Goal: Transaction & Acquisition: Download file/media

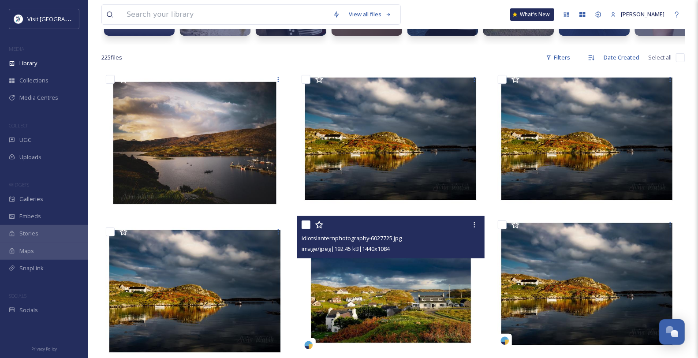
scroll to position [98, 0]
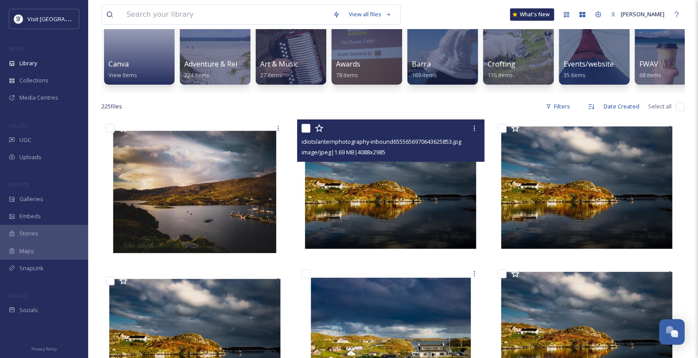
click at [410, 221] on img at bounding box center [390, 188] width 187 height 137
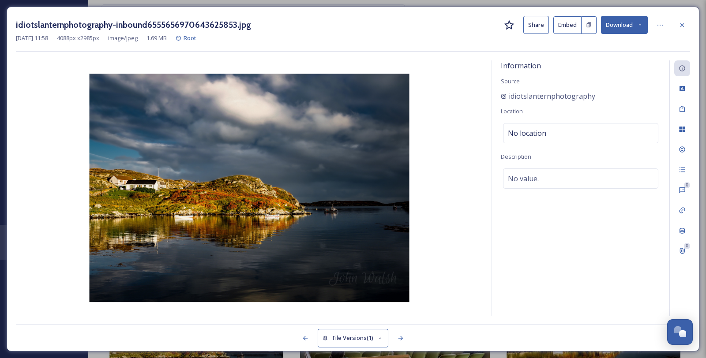
click at [681, 22] on icon at bounding box center [681, 25] width 7 height 7
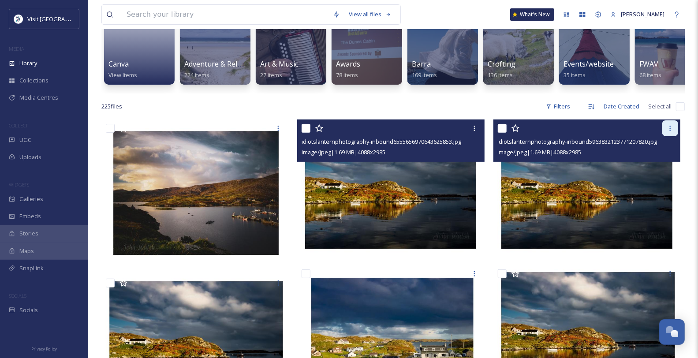
click at [671, 132] on icon at bounding box center [670, 128] width 7 height 7
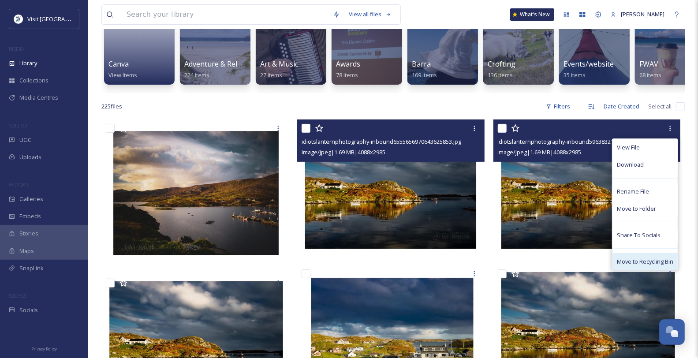
click at [632, 270] on div "Move to Recycling Bin" at bounding box center [645, 261] width 65 height 17
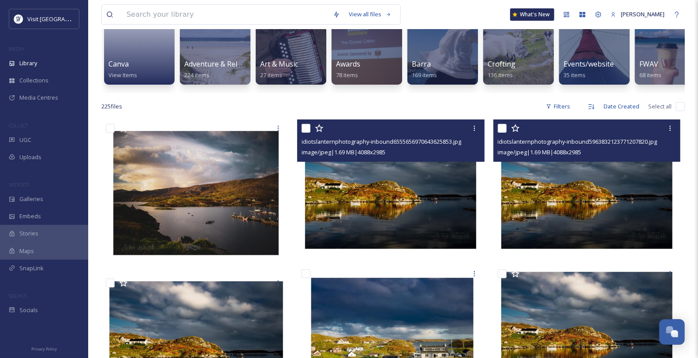
click at [630, 253] on img at bounding box center [587, 188] width 187 height 137
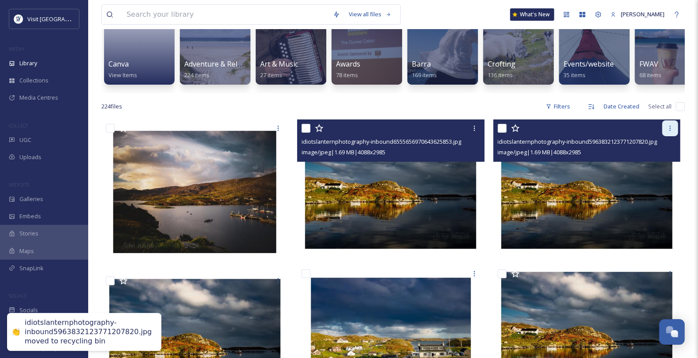
click at [670, 132] on icon at bounding box center [670, 128] width 7 height 7
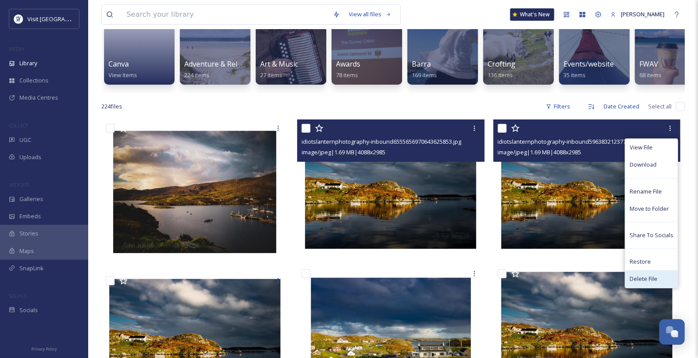
click at [644, 283] on span "Delete File" at bounding box center [644, 279] width 28 height 8
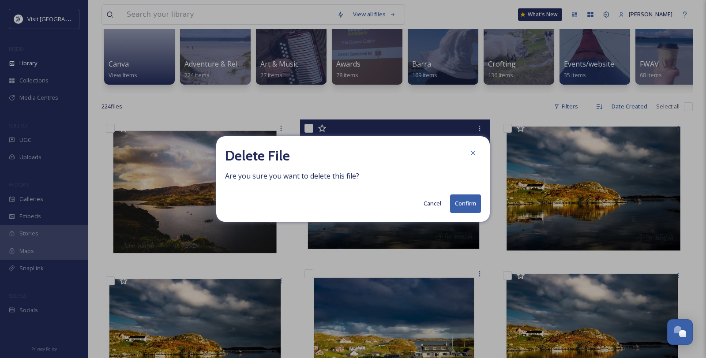
click at [463, 201] on button "Confirm" at bounding box center [465, 204] width 31 height 18
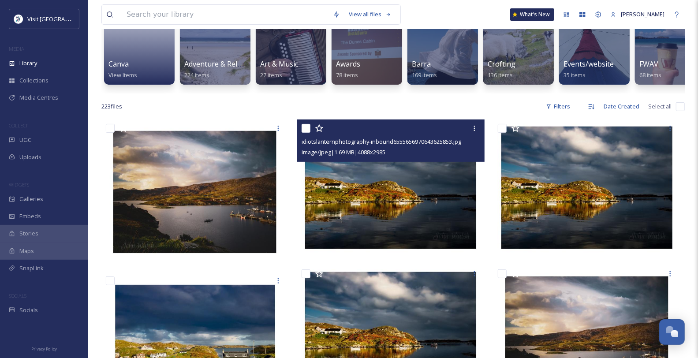
click at [314, 196] on img at bounding box center [390, 188] width 187 height 137
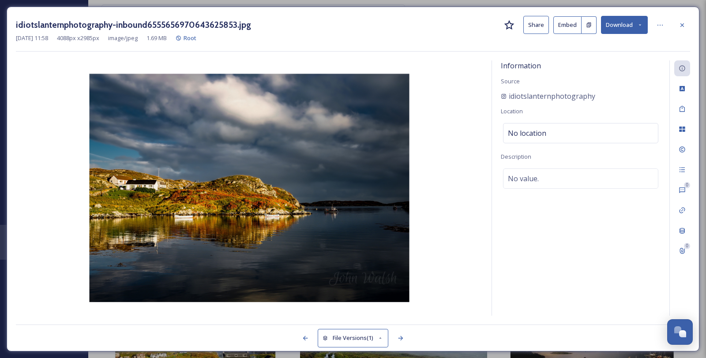
click at [638, 29] on button "Download" at bounding box center [624, 25] width 47 height 18
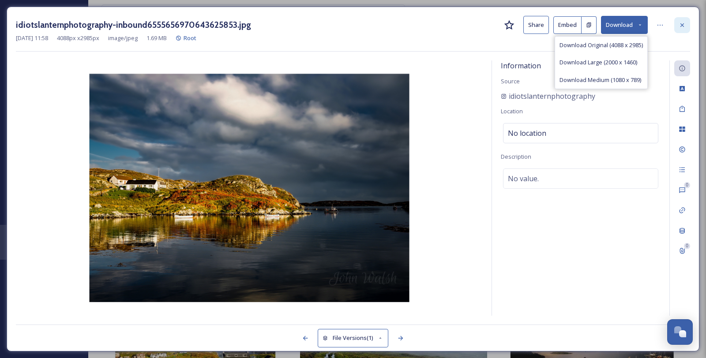
click at [688, 31] on div at bounding box center [682, 25] width 16 height 16
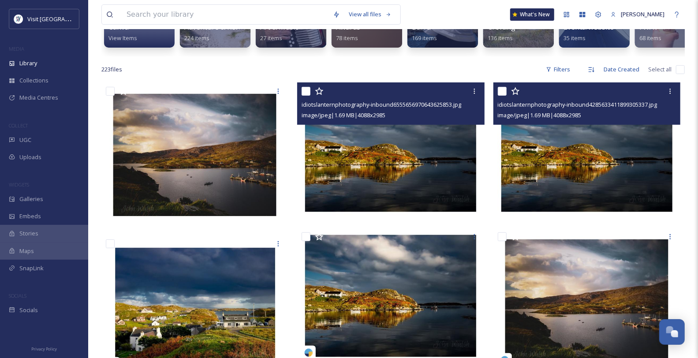
scroll to position [196, 0]
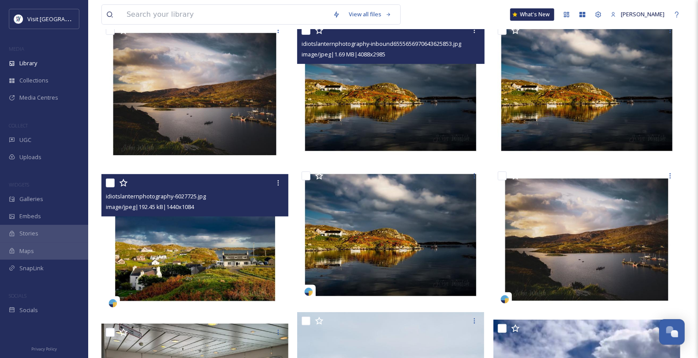
click at [216, 273] on img at bounding box center [194, 244] width 187 height 141
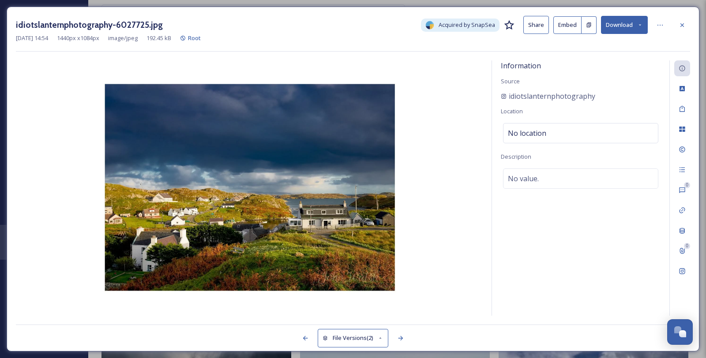
click at [636, 26] on button "Download" at bounding box center [624, 25] width 47 height 18
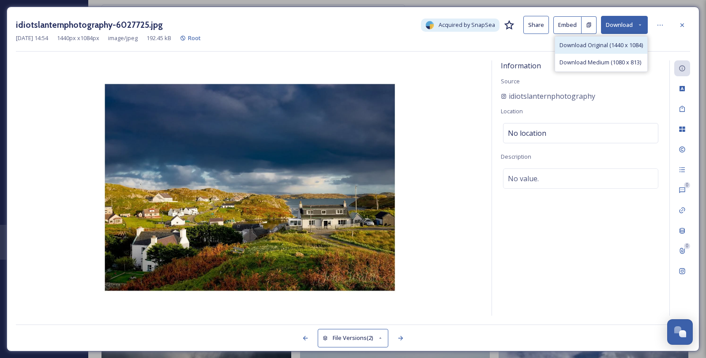
click at [621, 49] on span "Download Original (1440 x 1084)" at bounding box center [600, 45] width 83 height 8
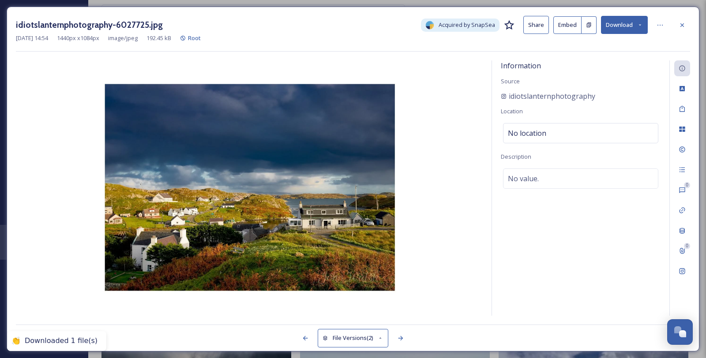
click at [681, 23] on icon at bounding box center [681, 25] width 7 height 7
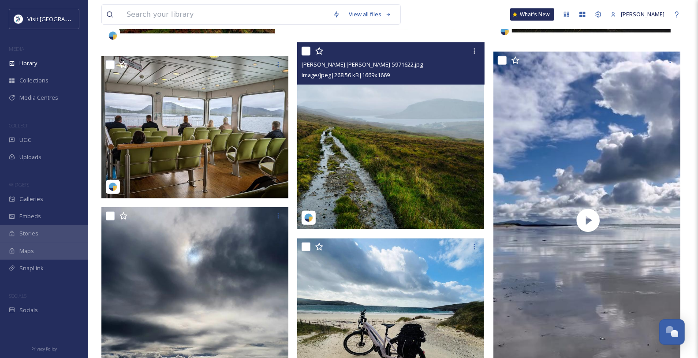
scroll to position [441, 0]
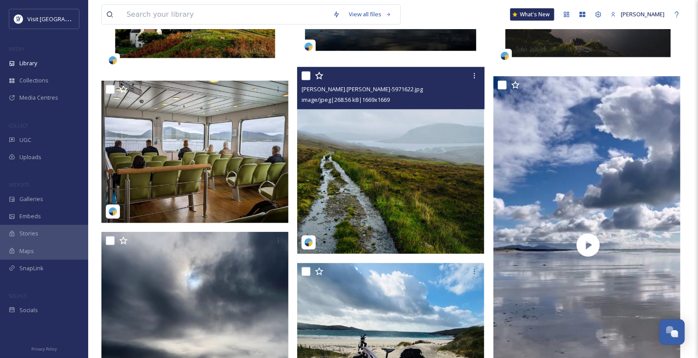
click at [366, 202] on img at bounding box center [390, 160] width 187 height 187
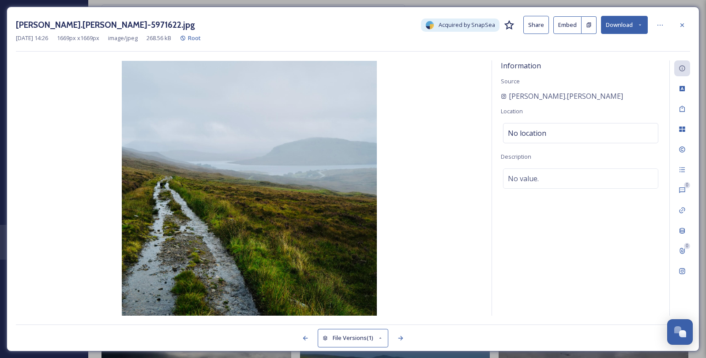
click at [633, 26] on button "Download" at bounding box center [624, 25] width 47 height 18
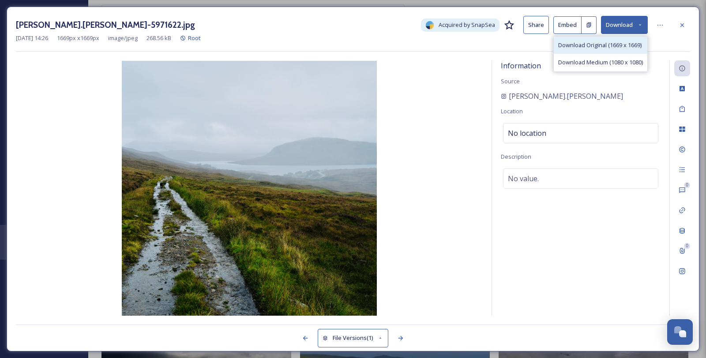
click at [603, 49] on span "Download Original (1669 x 1669)" at bounding box center [599, 45] width 83 height 8
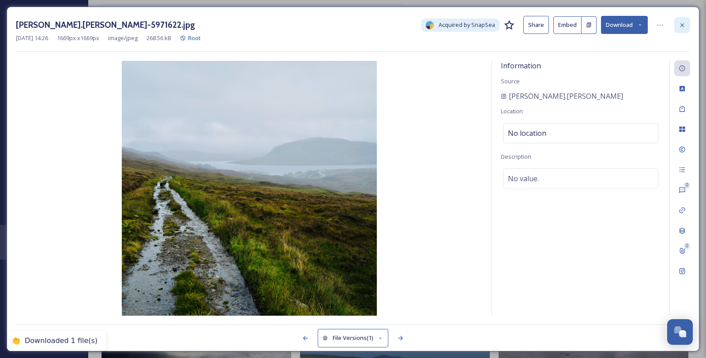
click at [687, 25] on div at bounding box center [682, 25] width 16 height 16
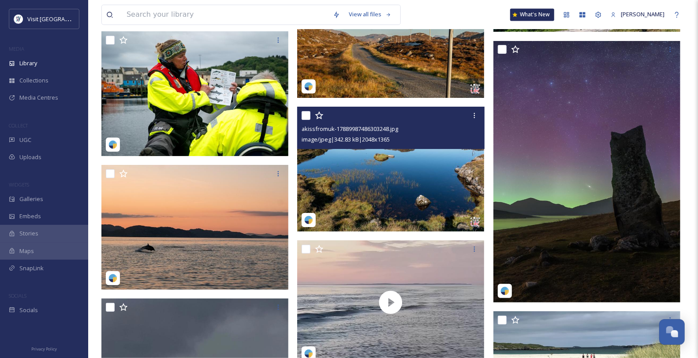
scroll to position [5293, 0]
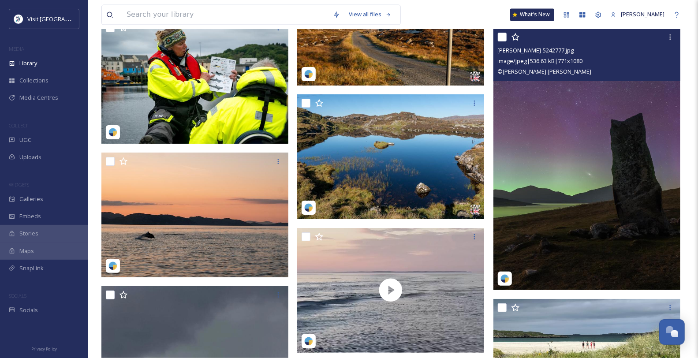
click at [574, 195] on img at bounding box center [587, 160] width 187 height 262
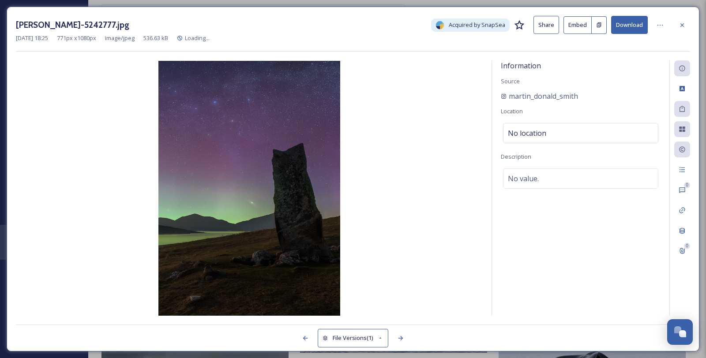
click at [639, 24] on button "Download" at bounding box center [629, 25] width 37 height 18
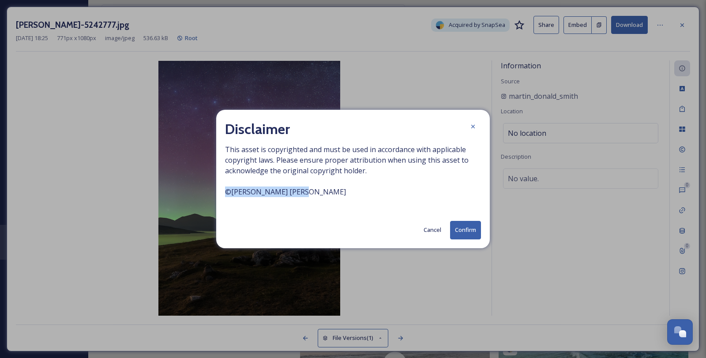
drag, startPoint x: 327, startPoint y: 201, endPoint x: 202, endPoint y: 199, distance: 124.8
click at [202, 199] on div "Disclaimer This asset is copyrighted and must be used in accordance with applic…" at bounding box center [353, 179] width 706 height 358
copy span "© [PERSON_NAME] [PERSON_NAME]"
click at [462, 239] on button "Confirm" at bounding box center [465, 230] width 31 height 18
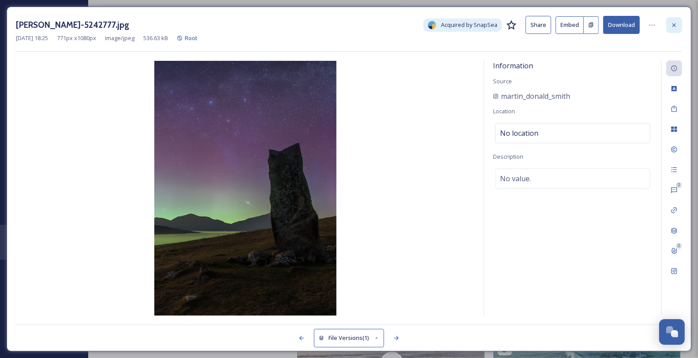
click at [675, 27] on icon at bounding box center [674, 25] width 7 height 7
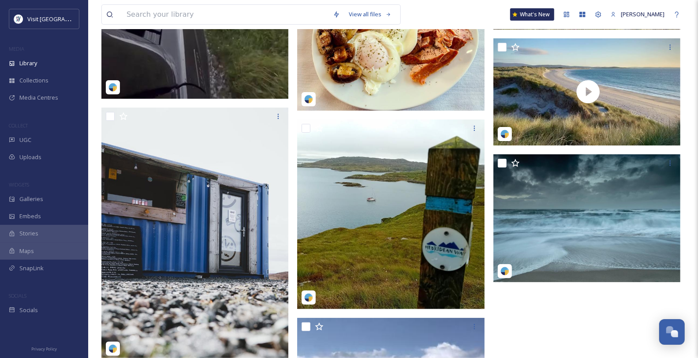
scroll to position [14948, 0]
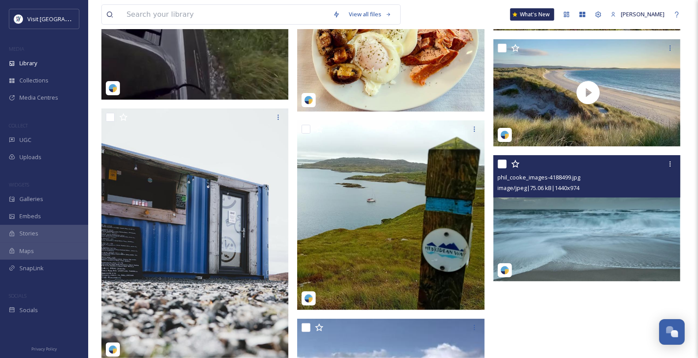
click at [636, 235] on img at bounding box center [587, 218] width 187 height 127
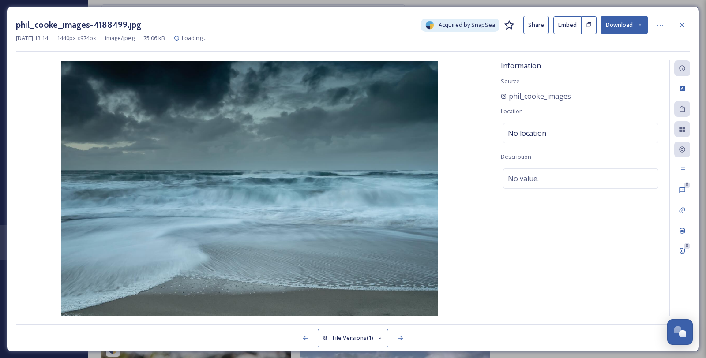
click at [641, 21] on button "Download" at bounding box center [624, 25] width 47 height 18
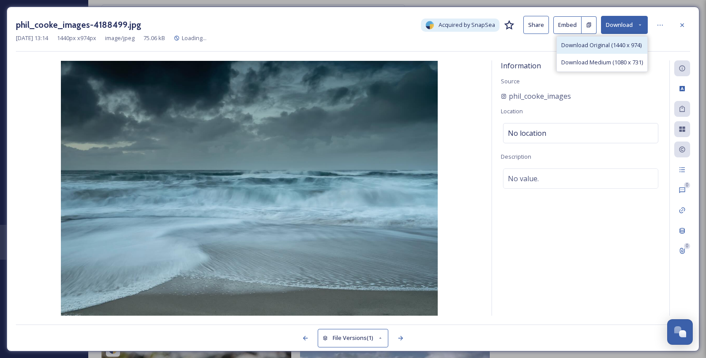
click at [619, 49] on span "Download Original (1440 x 974)" at bounding box center [601, 45] width 80 height 8
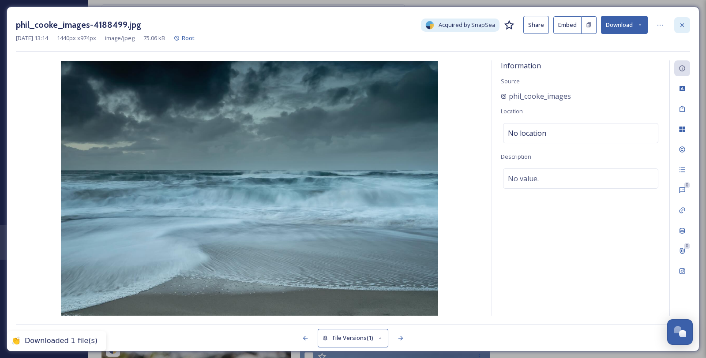
click at [685, 27] on icon at bounding box center [681, 25] width 7 height 7
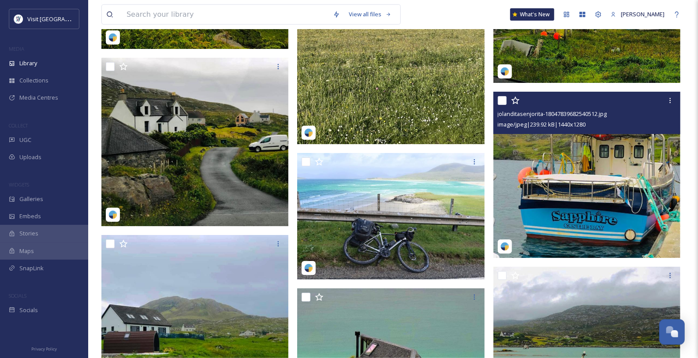
scroll to position [13135, 0]
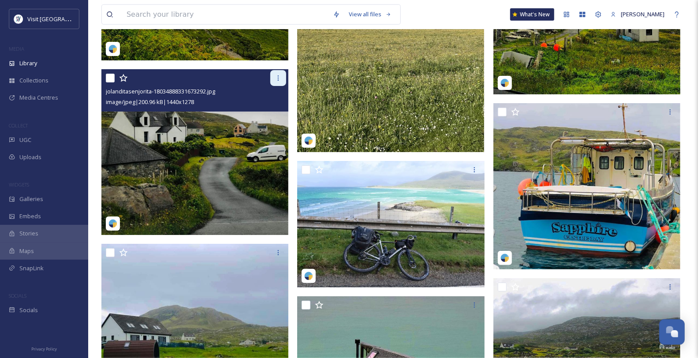
click at [278, 82] on icon at bounding box center [278, 78] width 7 height 7
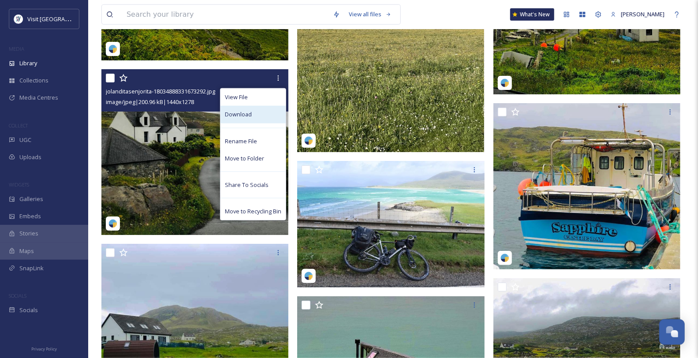
click at [246, 123] on div "Download" at bounding box center [253, 114] width 65 height 17
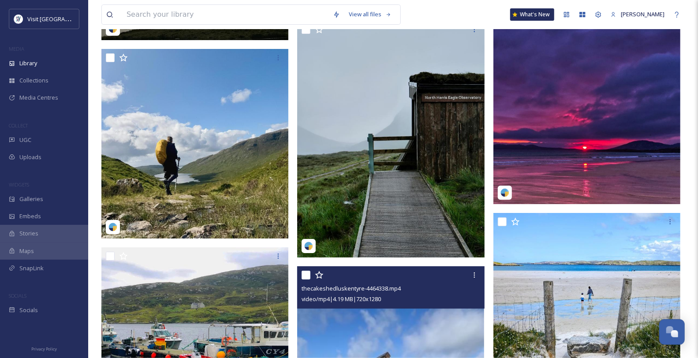
scroll to position [12399, 0]
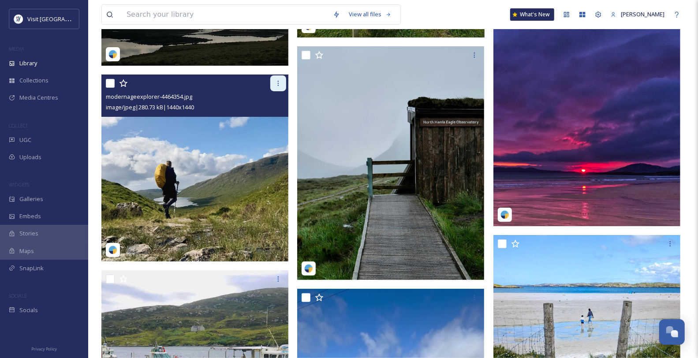
click at [276, 87] on icon at bounding box center [278, 83] width 7 height 7
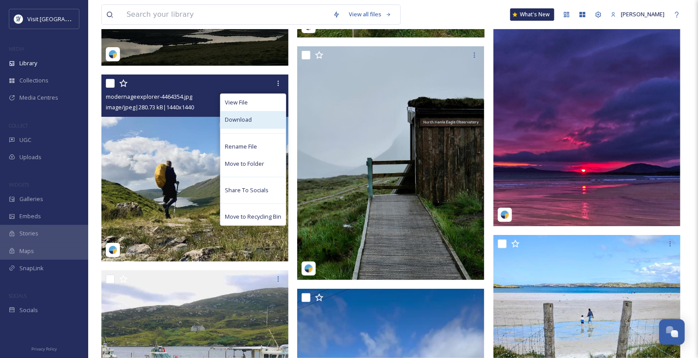
click at [243, 124] on span "Download" at bounding box center [238, 120] width 27 height 8
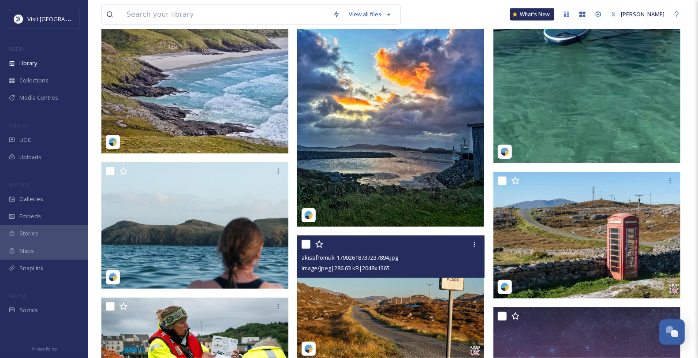
scroll to position [5196, 0]
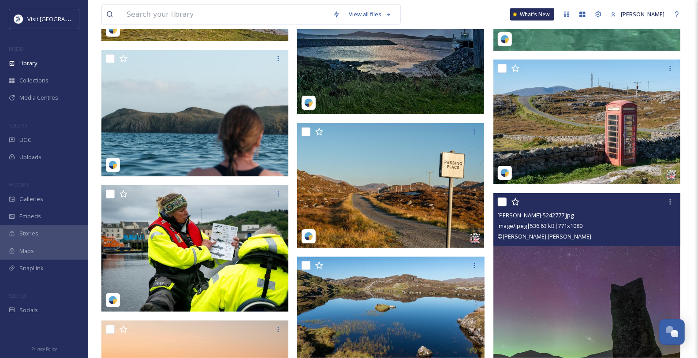
click at [616, 288] on img at bounding box center [587, 324] width 187 height 262
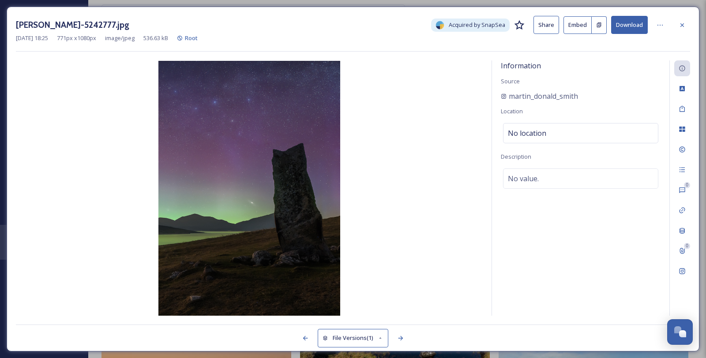
click at [614, 30] on button "Download" at bounding box center [629, 25] width 37 height 18
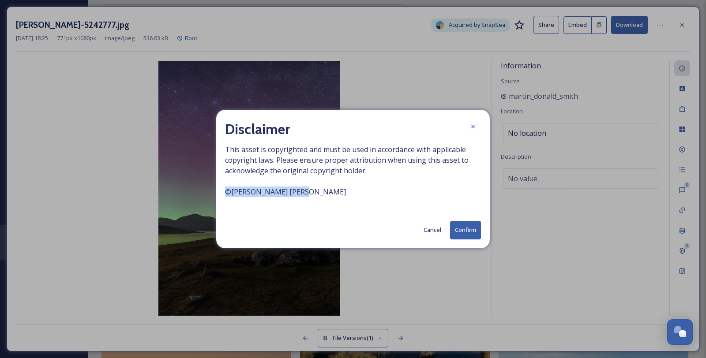
drag, startPoint x: 348, startPoint y: 206, endPoint x: 220, endPoint y: 205, distance: 128.8
click at [220, 205] on div "Disclaimer This asset is copyrighted and must be used in accordance with applic…" at bounding box center [352, 179] width 273 height 138
copy span "© [PERSON_NAME] [PERSON_NAME]"
click at [474, 125] on icon at bounding box center [473, 127] width 4 height 4
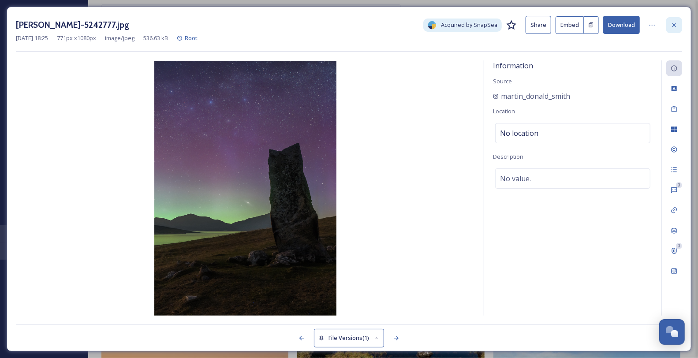
click at [674, 25] on icon at bounding box center [674, 25] width 7 height 7
